Goal: Task Accomplishment & Management: Use online tool/utility

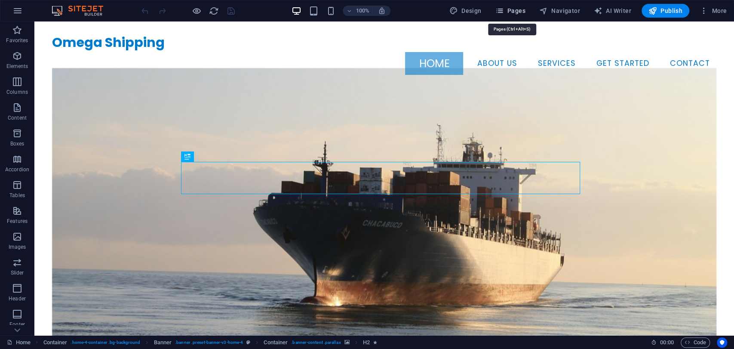
click at [516, 15] on span "Pages" at bounding box center [510, 10] width 30 height 9
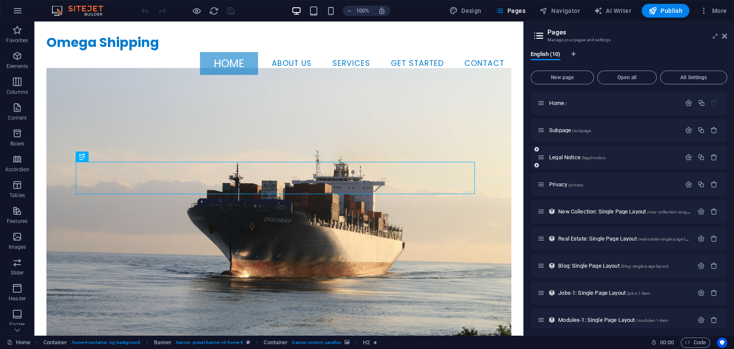
scroll to position [34, 0]
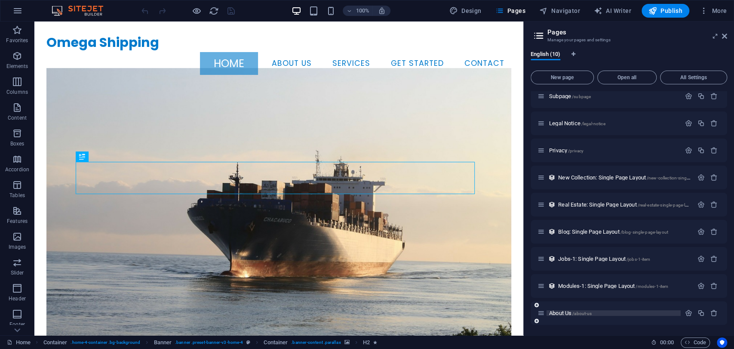
click at [586, 312] on span "/about-us" at bounding box center [582, 313] width 19 height 5
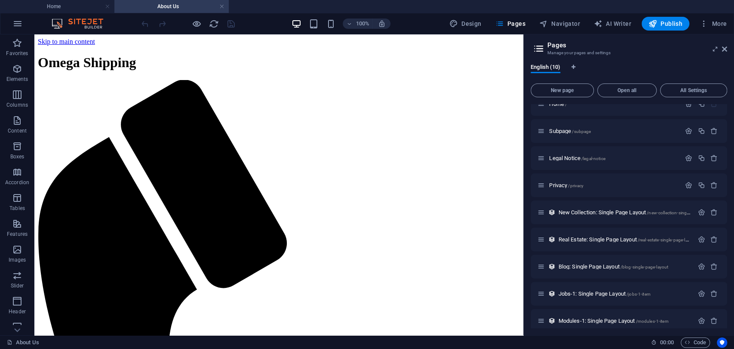
scroll to position [0, 0]
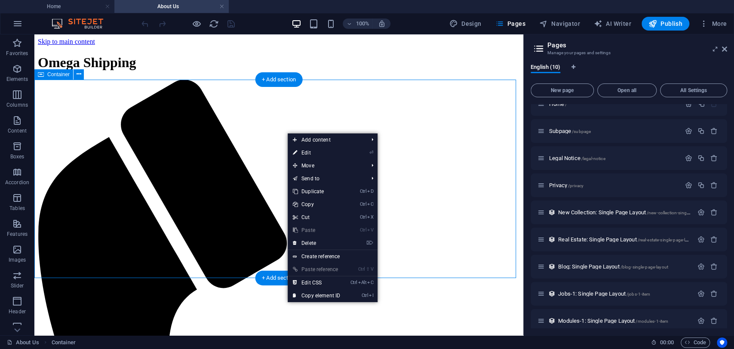
drag, startPoint x: 302, startPoint y: 111, endPoint x: 182, endPoint y: 134, distance: 123.1
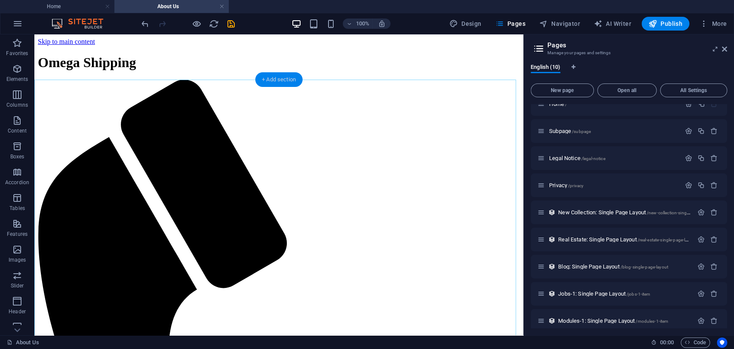
click at [287, 75] on div "+ Add section" at bounding box center [279, 79] width 48 height 15
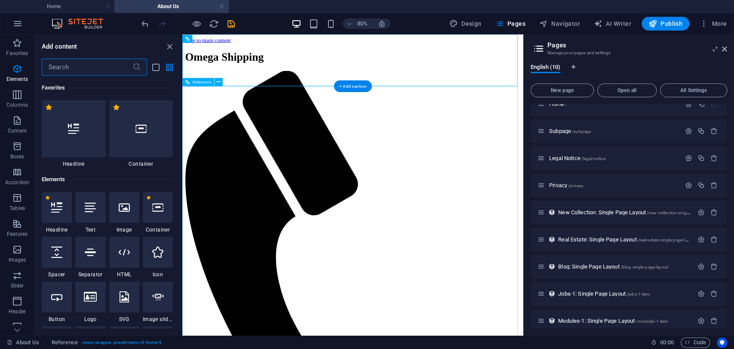
scroll to position [1505, 0]
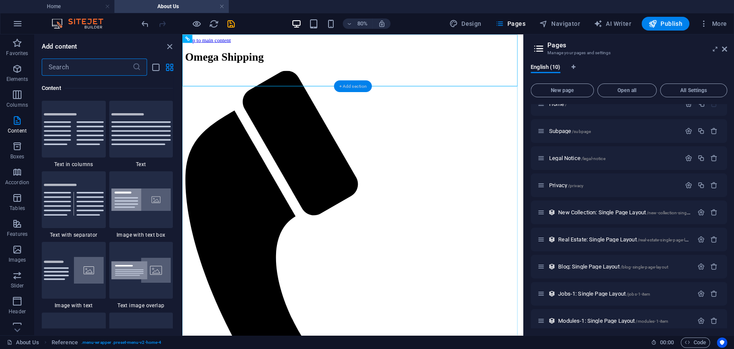
click at [361, 86] on div "+ Add section" at bounding box center [353, 86] width 38 height 12
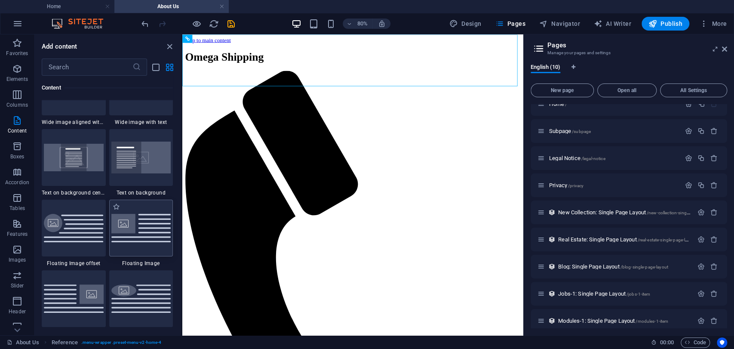
scroll to position [1744, 0]
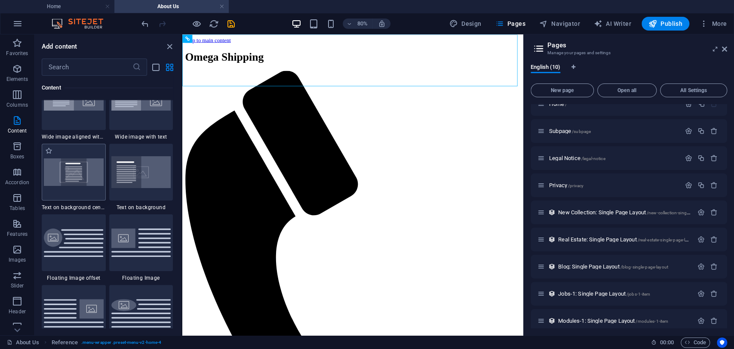
click at [78, 194] on div at bounding box center [74, 172] width 64 height 57
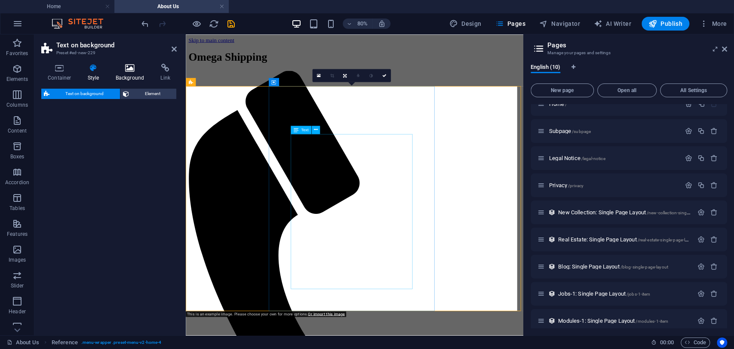
click at [136, 74] on h4 "Background" at bounding box center [131, 73] width 45 height 18
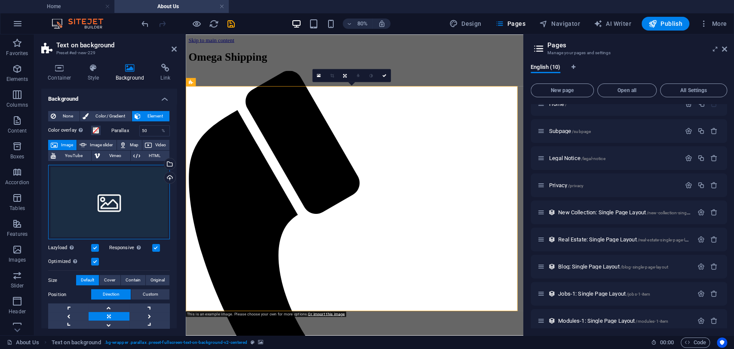
click at [145, 188] on div "Drag files here, click to choose files or select files from Files or our free s…" at bounding box center [109, 202] width 122 height 75
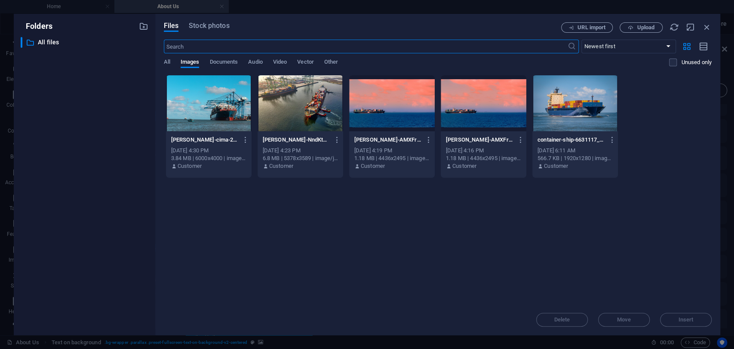
click at [217, 119] on div at bounding box center [209, 103] width 86 height 56
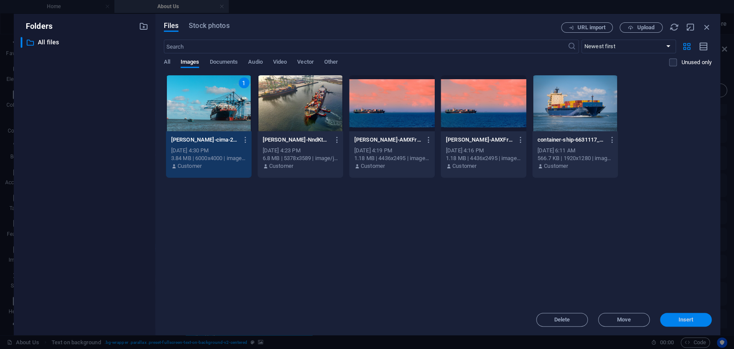
click at [660, 314] on span "Insert" at bounding box center [686, 319] width 15 height 5
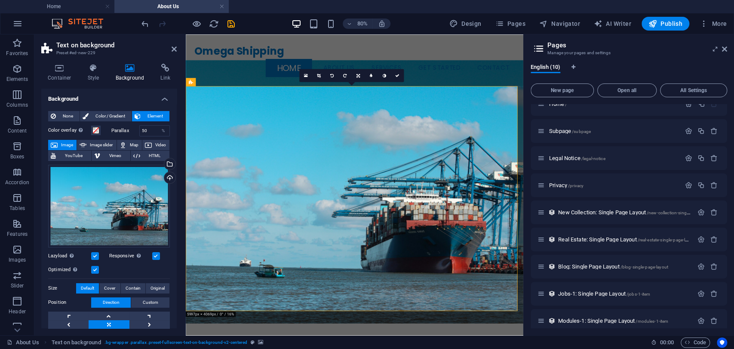
click at [262, 23] on div "80% Design Pages Navigator AI Writer Publish More" at bounding box center [435, 24] width 591 height 14
click at [449, 46] on div "Omega Shipping Menu Home About us Services Get Started Contact" at bounding box center [397, 66] width 422 height 65
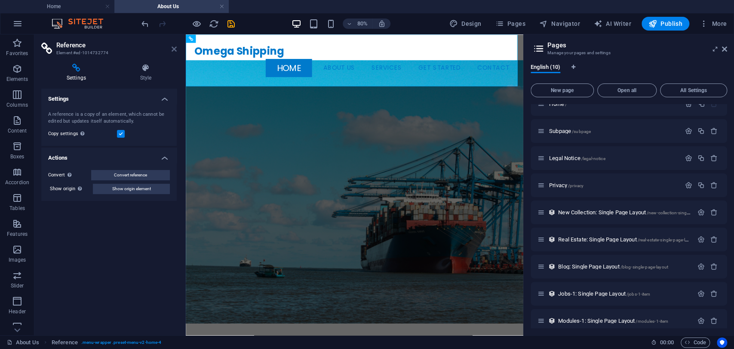
drag, startPoint x: 174, startPoint y: 49, endPoint x: 148, endPoint y: 16, distance: 42.2
click at [174, 49] on icon at bounding box center [174, 49] width 5 height 7
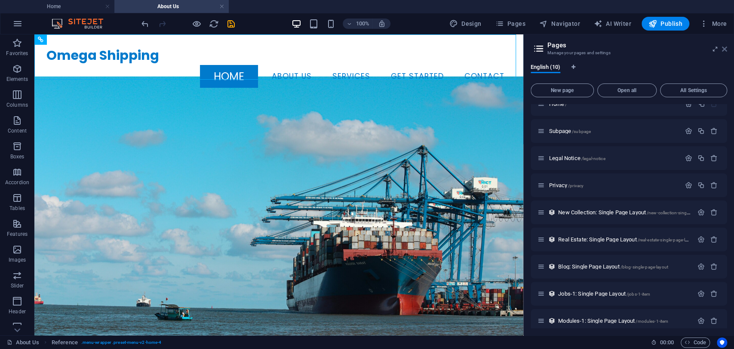
click at [660, 50] on icon at bounding box center [724, 49] width 5 height 7
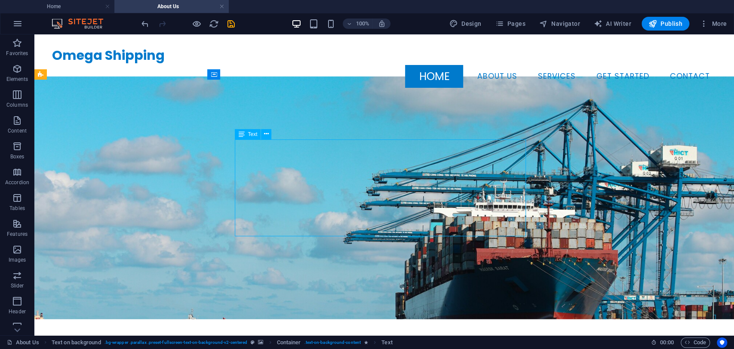
click at [129, 162] on figure at bounding box center [384, 198] width 700 height 243
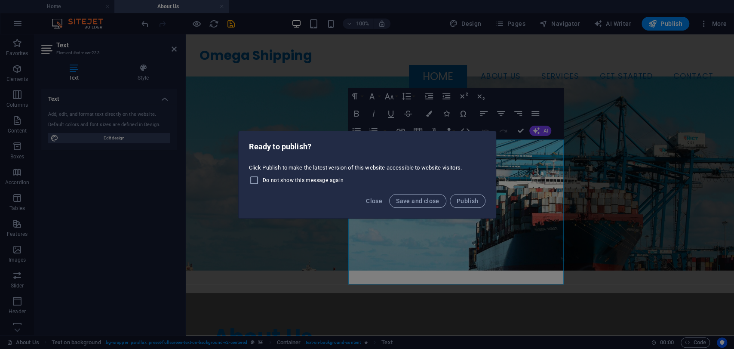
drag, startPoint x: 343, startPoint y: 1, endPoint x: 455, endPoint y: 77, distance: 135.2
click at [455, 55] on div "Ready to publish? Click Publish to make the latest version of this website acce…" at bounding box center [367, 174] width 734 height 349
click at [623, 132] on div "Ready to publish? Click Publish to make the latest version of this website acce…" at bounding box center [367, 174] width 734 height 349
click at [417, 200] on span "Save and close" at bounding box center [417, 200] width 43 height 7
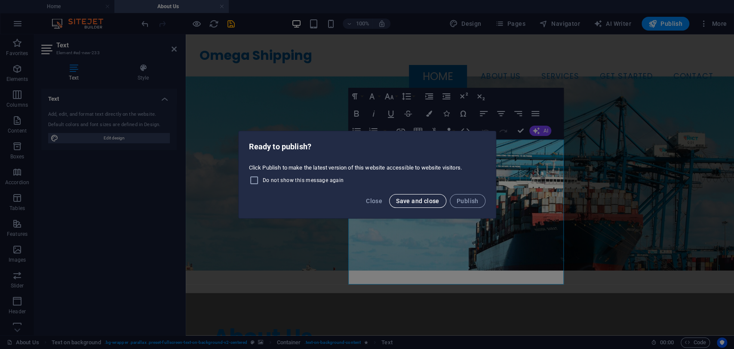
click at [417, 200] on span "Save and close" at bounding box center [417, 200] width 43 height 7
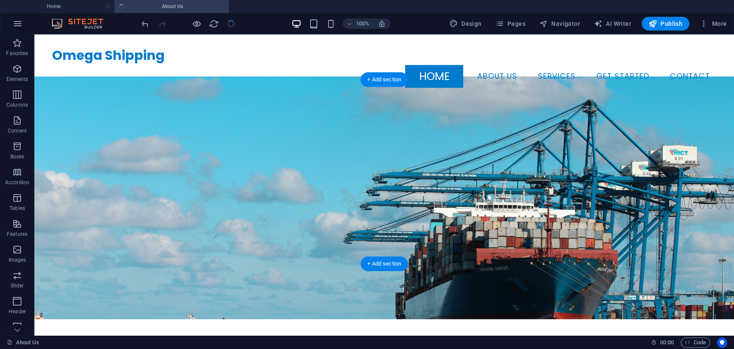
click at [639, 117] on figure at bounding box center [384, 198] width 700 height 243
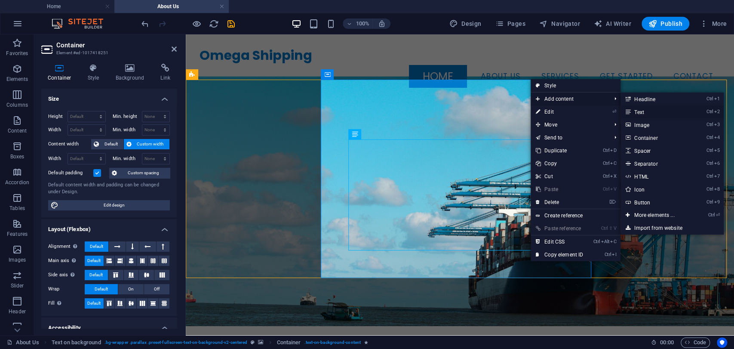
drag, startPoint x: 637, startPoint y: 114, endPoint x: 335, endPoint y: 104, distance: 302.2
click at [637, 114] on link "Ctrl 2 Text" at bounding box center [656, 111] width 71 height 13
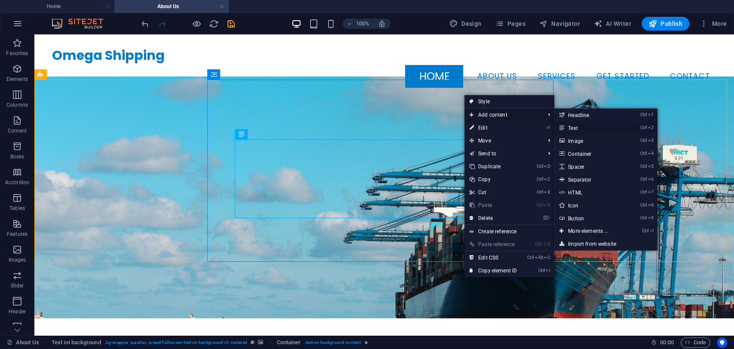
click at [585, 124] on link "Ctrl 2 Text" at bounding box center [590, 127] width 71 height 13
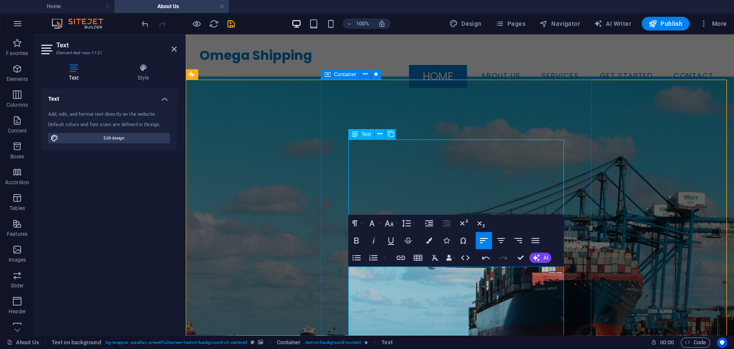
click at [258, 211] on figure at bounding box center [460, 233] width 549 height 313
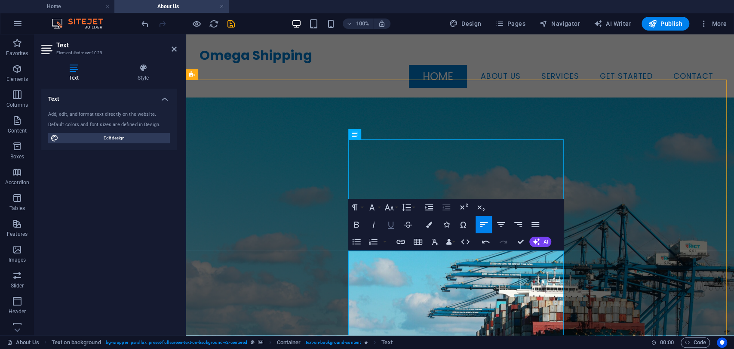
scroll to position [42, 0]
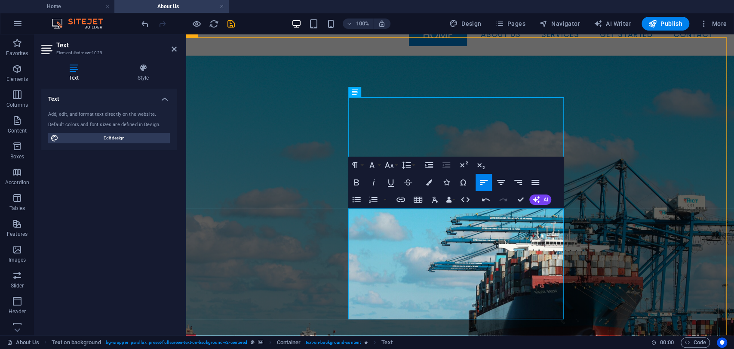
click at [249, 124] on figure at bounding box center [460, 235] width 549 height 361
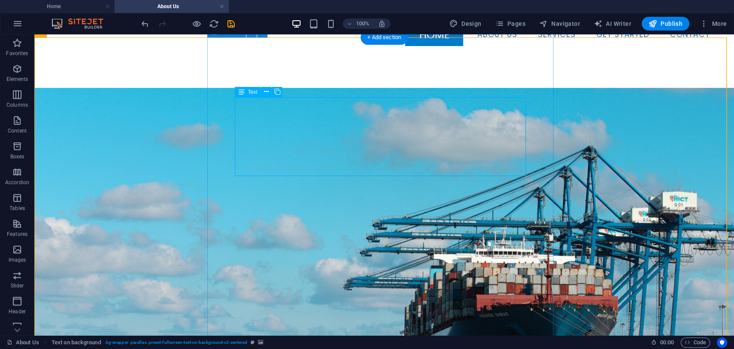
scroll to position [185, 0]
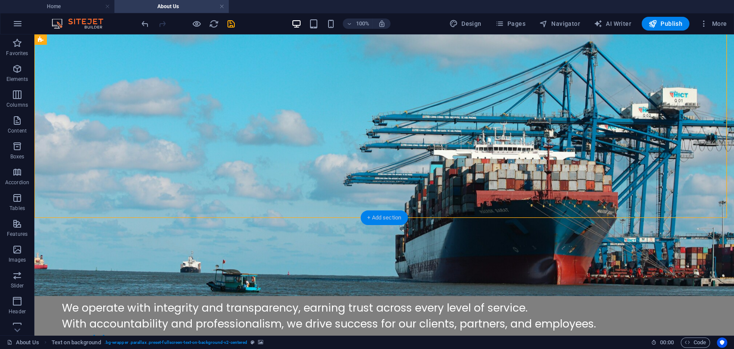
drag, startPoint x: 394, startPoint y: 217, endPoint x: 207, endPoint y: 183, distance: 190.1
click at [394, 217] on div "+ Add section" at bounding box center [385, 217] width 48 height 15
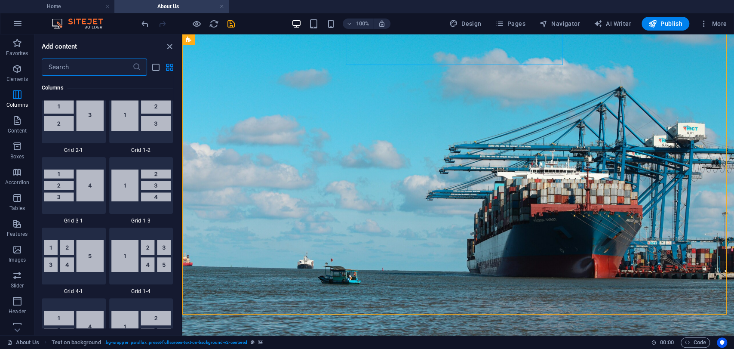
scroll to position [1027, 0]
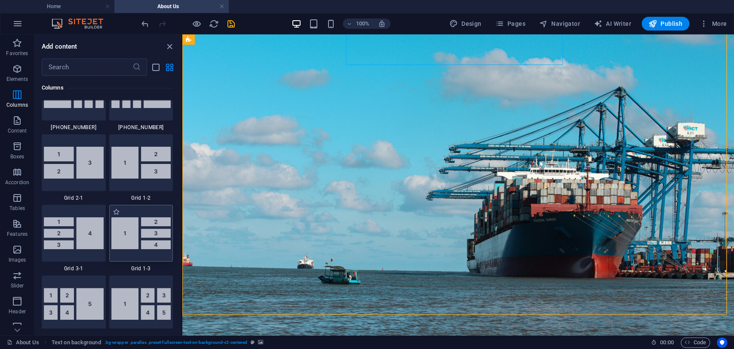
click at [138, 227] on img at bounding box center [141, 233] width 60 height 32
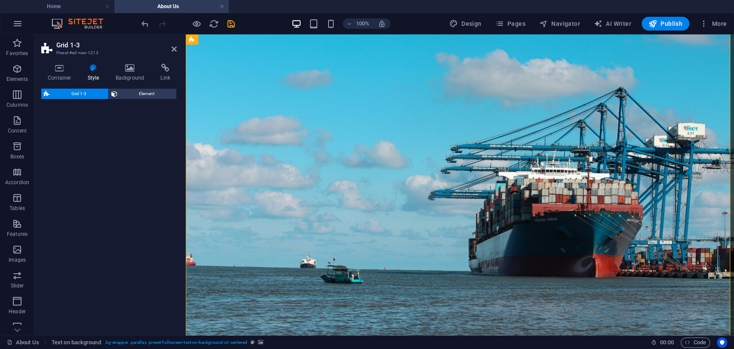
select select "rem"
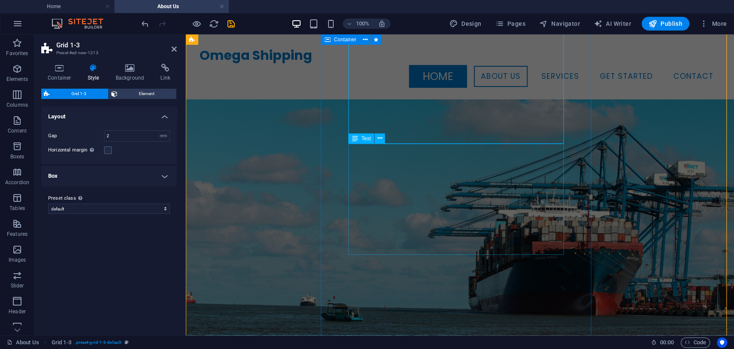
scroll to position [82, 0]
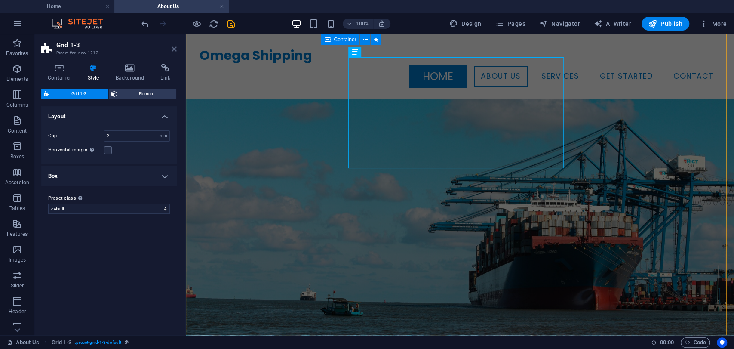
click at [173, 50] on icon at bounding box center [174, 49] width 5 height 7
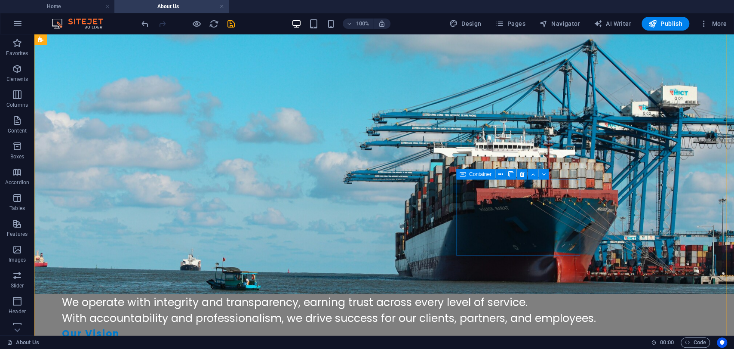
scroll to position [382, 0]
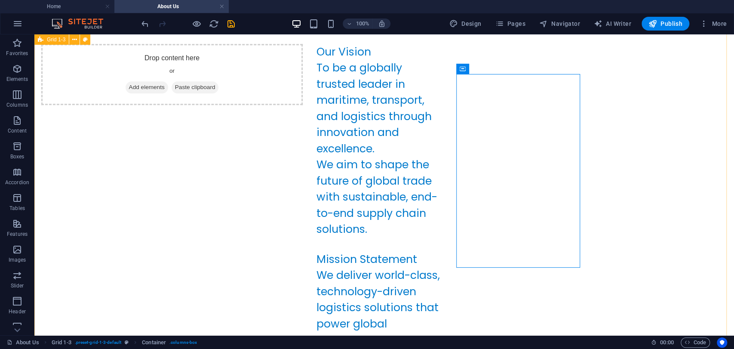
scroll to position [669, 0]
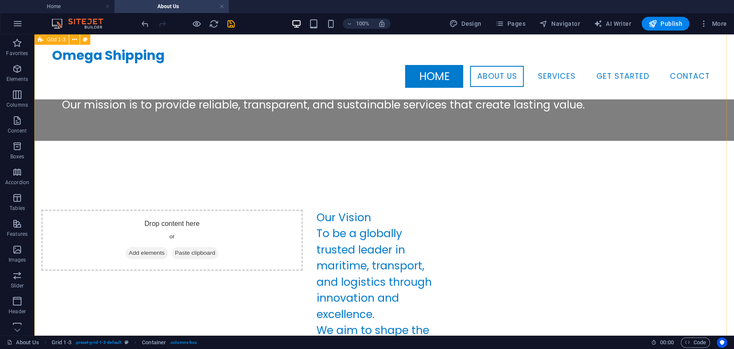
scroll to position [382, 0]
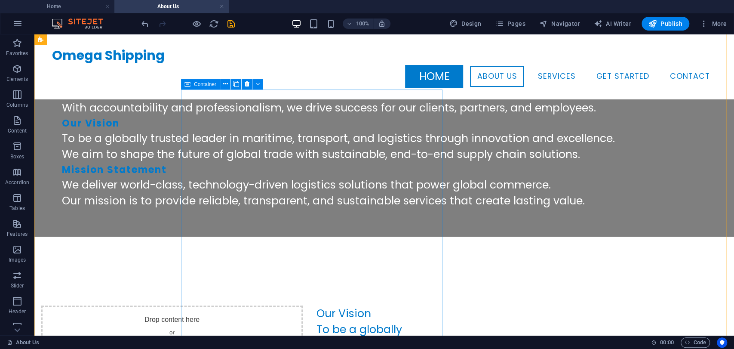
click at [303, 305] on div "Drop content here or Add elements Paste clipboard" at bounding box center [172, 335] width 262 height 61
click at [232, 22] on icon "save" at bounding box center [231, 24] width 10 height 10
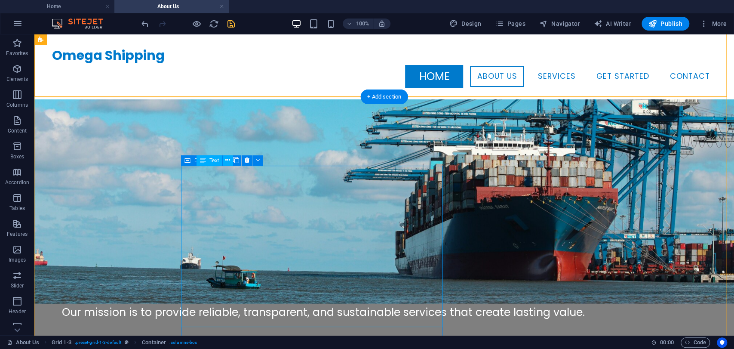
scroll to position [287, 0]
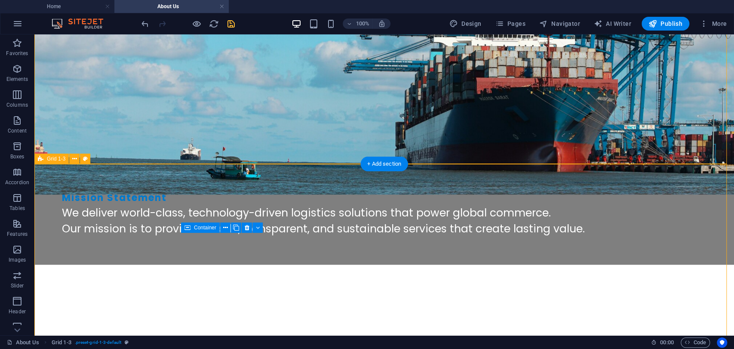
scroll to position [430, 0]
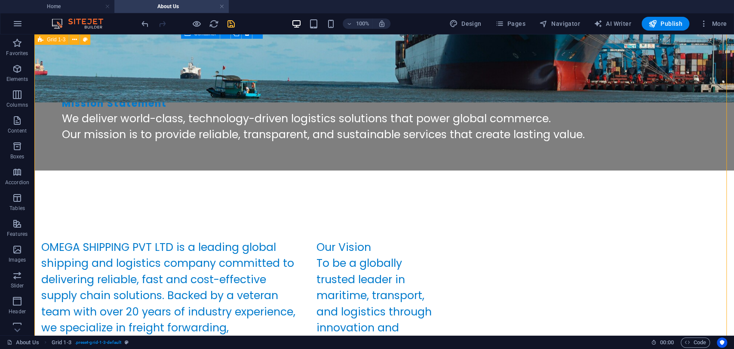
scroll to position [478, 0]
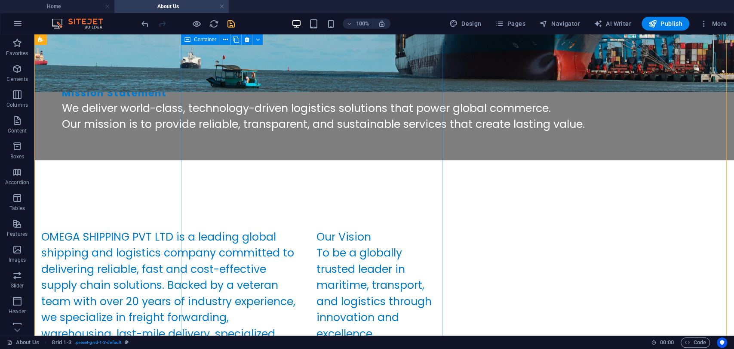
drag, startPoint x: 250, startPoint y: 179, endPoint x: 98, endPoint y: 174, distance: 152.8
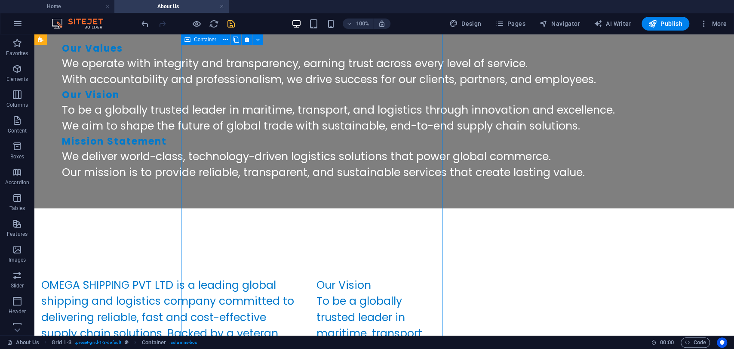
scroll to position [575, 0]
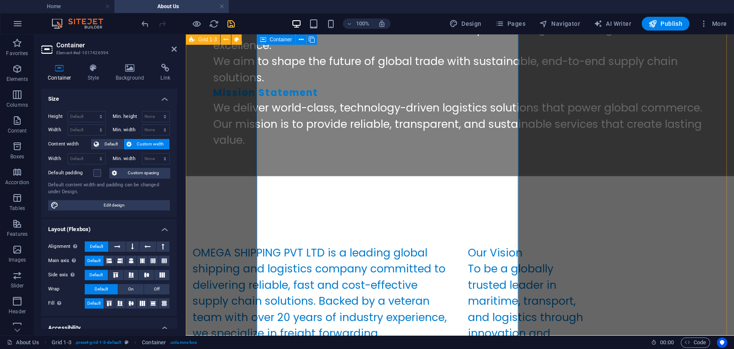
click at [315, 245] on div "OMEGA SHIPPING PVT LTD is a leading global shipping and logistics company commi…" at bounding box center [324, 325] width 262 height 161
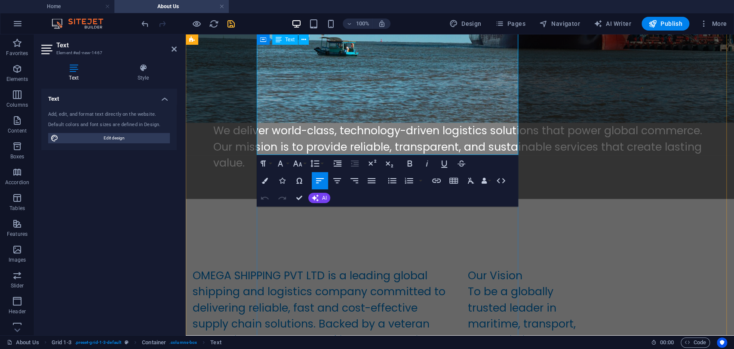
click at [315, 268] on p "OMEGA SHIPPING PVT LTD is a leading global shipping and logistics company commi…" at bounding box center [324, 348] width 262 height 161
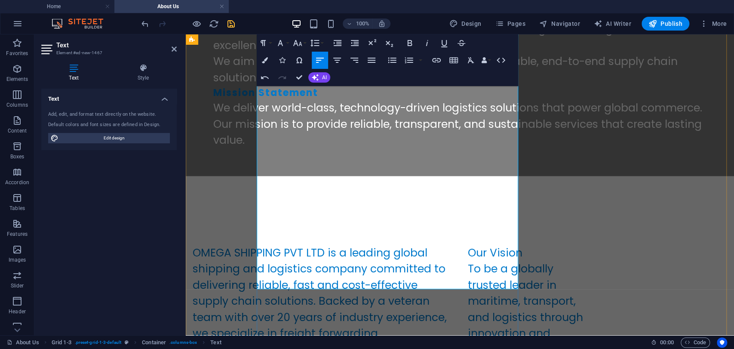
drag, startPoint x: 256, startPoint y: 183, endPoint x: 327, endPoint y: 280, distance: 119.9
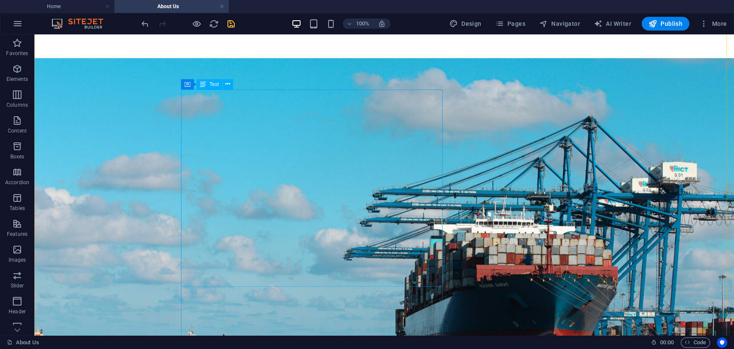
scroll to position [382, 0]
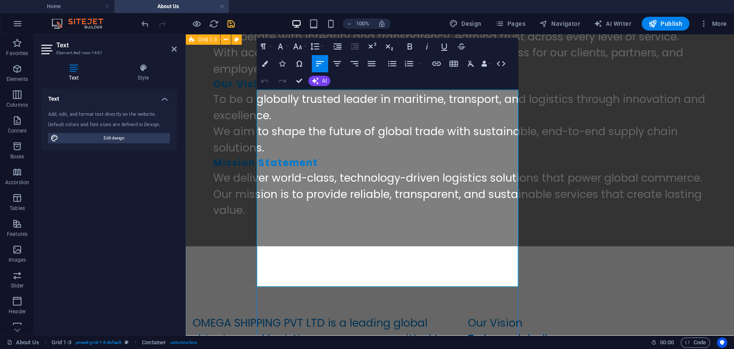
scroll to position [382, 0]
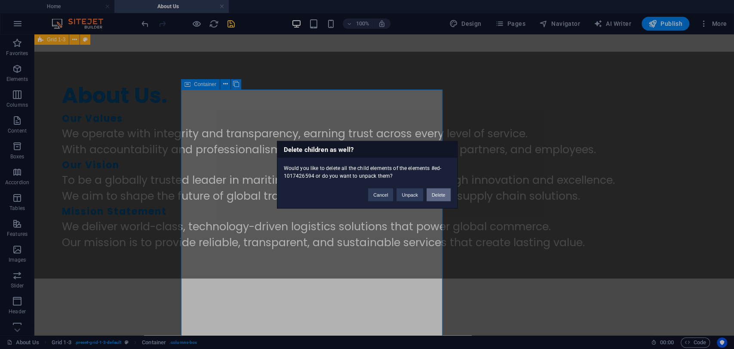
drag, startPoint x: 447, startPoint y: 198, endPoint x: 413, endPoint y: 163, distance: 49.0
click at [447, 198] on button "Delete" at bounding box center [439, 194] width 24 height 13
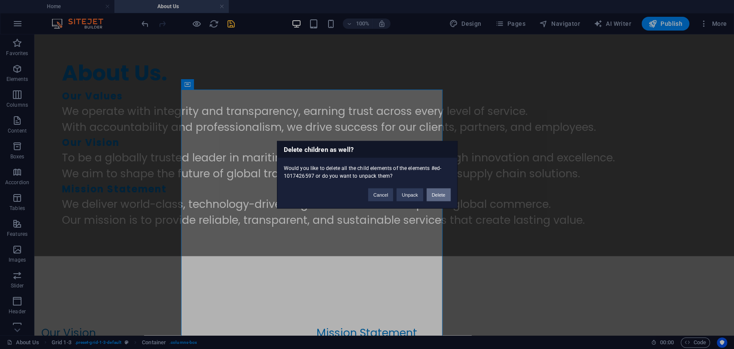
click at [427, 196] on button "Delete" at bounding box center [439, 194] width 24 height 13
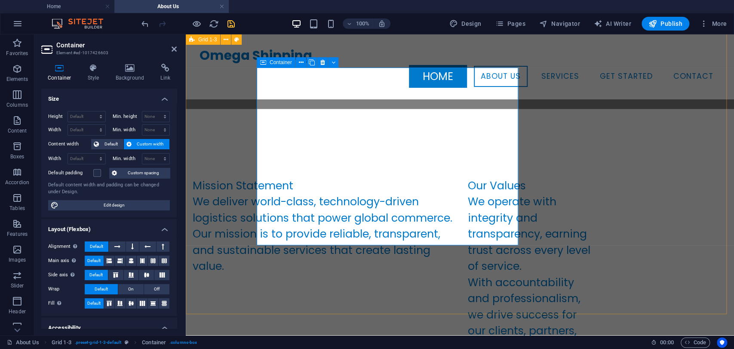
scroll to position [479, 0]
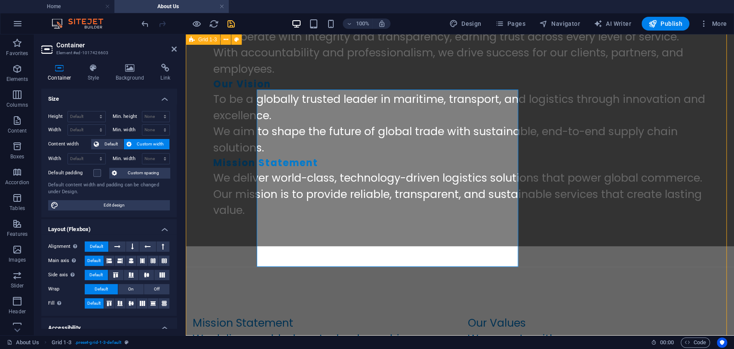
scroll to position [382, 0]
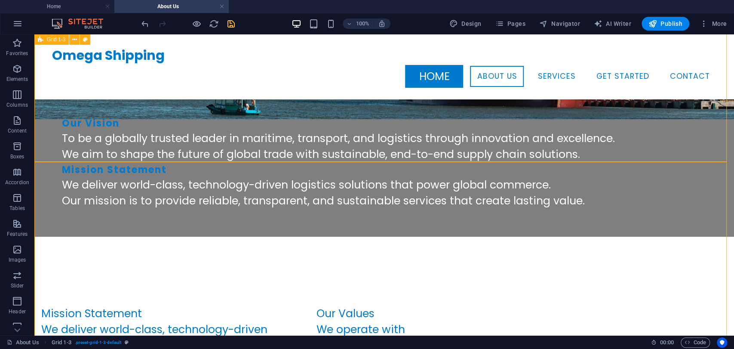
scroll to position [239, 0]
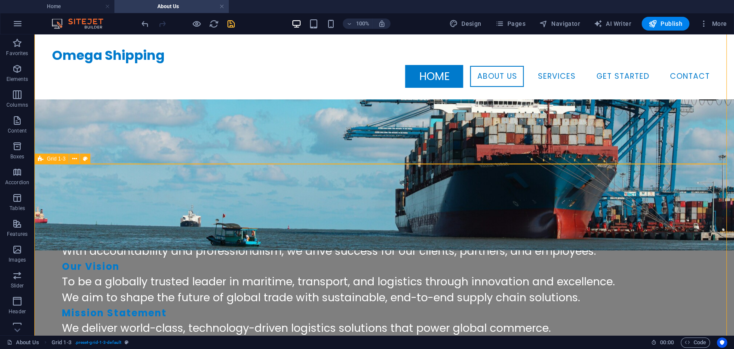
select select "rem"
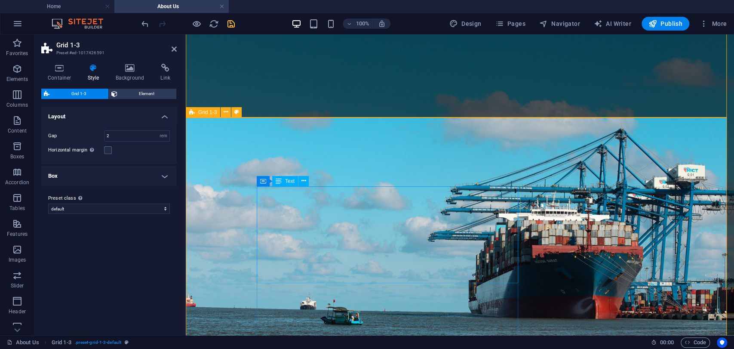
scroll to position [382, 0]
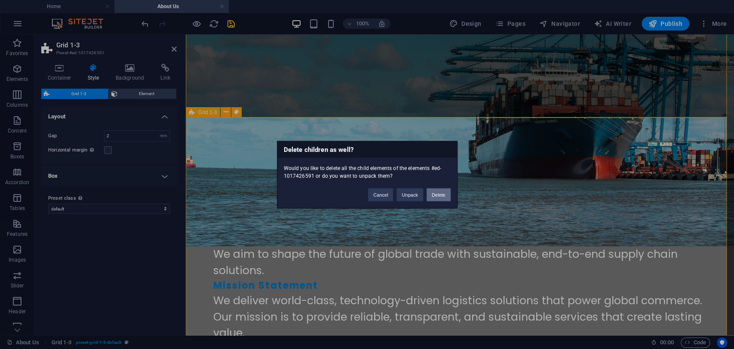
click at [441, 200] on button "Delete" at bounding box center [439, 194] width 24 height 13
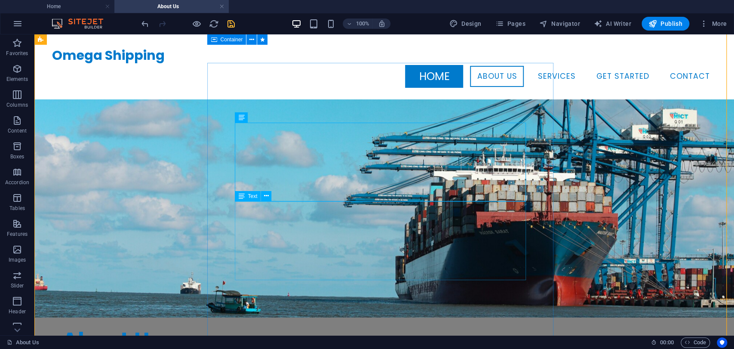
scroll to position [0, 0]
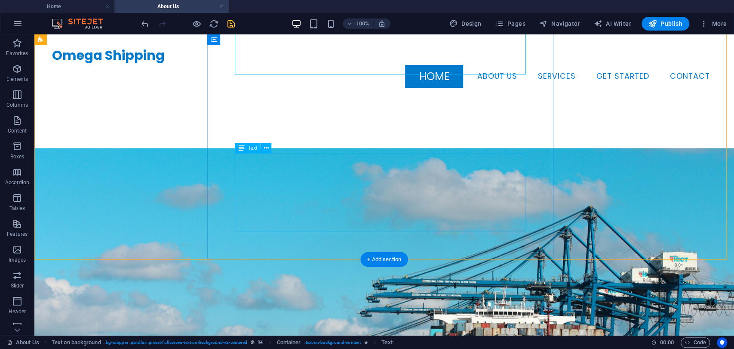
scroll to position [143, 0]
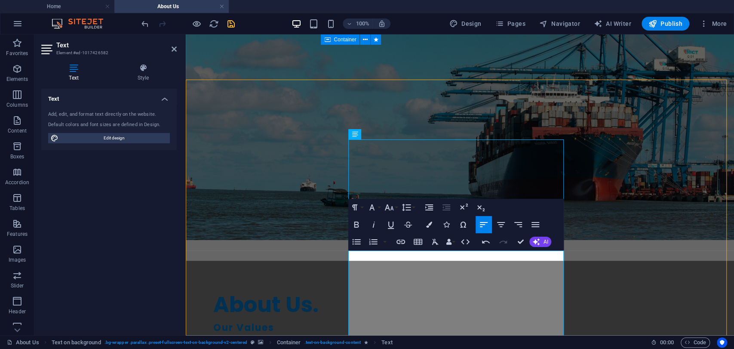
scroll to position [0, 0]
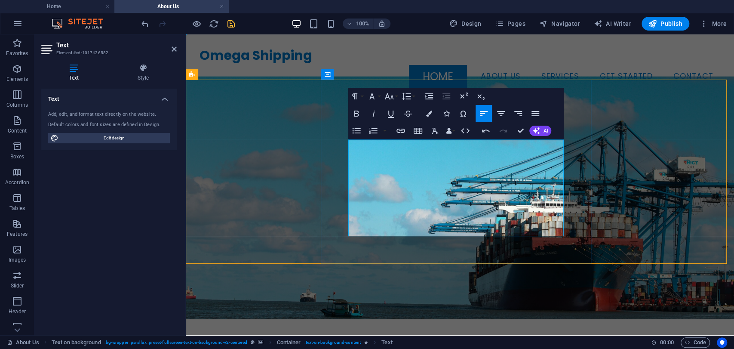
click at [314, 156] on figure at bounding box center [460, 198] width 549 height 243
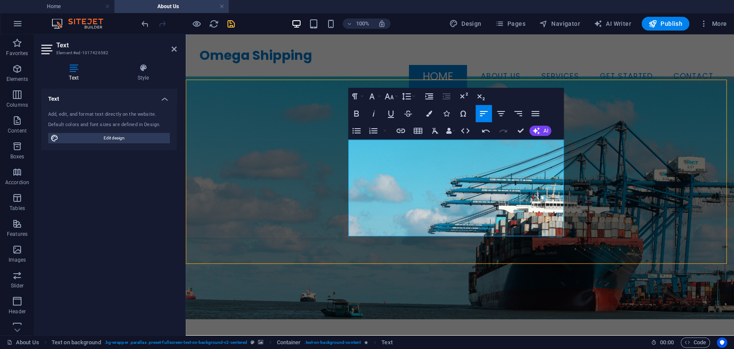
click at [314, 156] on figure at bounding box center [460, 198] width 549 height 243
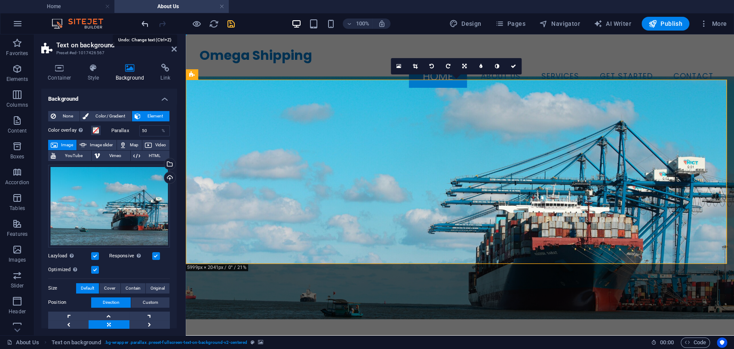
click at [149, 21] on icon "undo" at bounding box center [145, 24] width 10 height 10
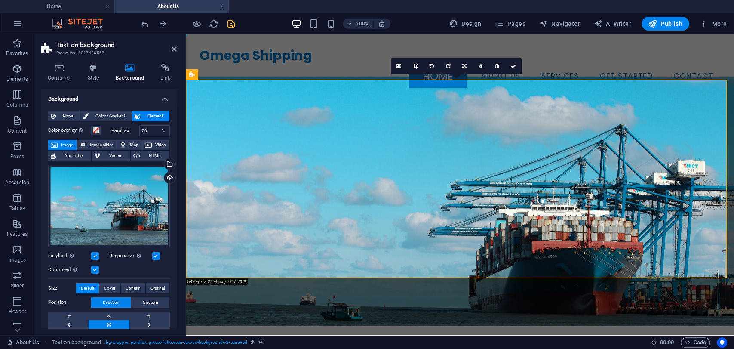
click at [232, 24] on icon "save" at bounding box center [231, 24] width 10 height 10
click at [232, 24] on div at bounding box center [188, 24] width 96 height 14
